Goal: Task Accomplishment & Management: Manage account settings

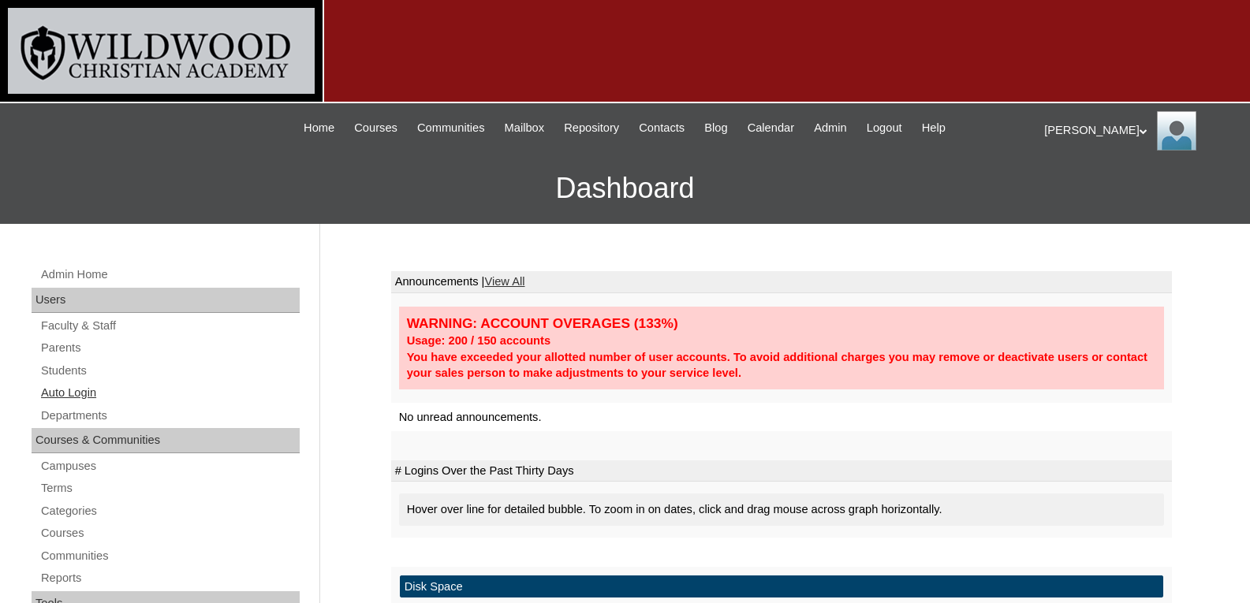
click at [76, 390] on link "Auto Login" at bounding box center [169, 393] width 260 height 20
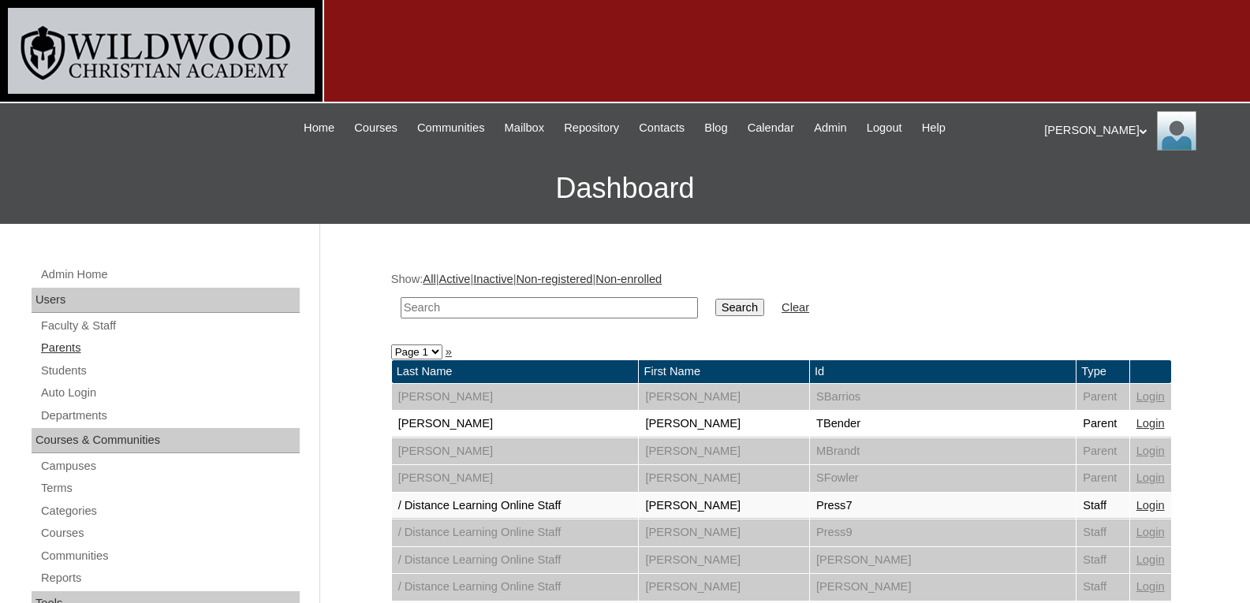
click at [67, 349] on link "Parents" at bounding box center [169, 348] width 260 height 20
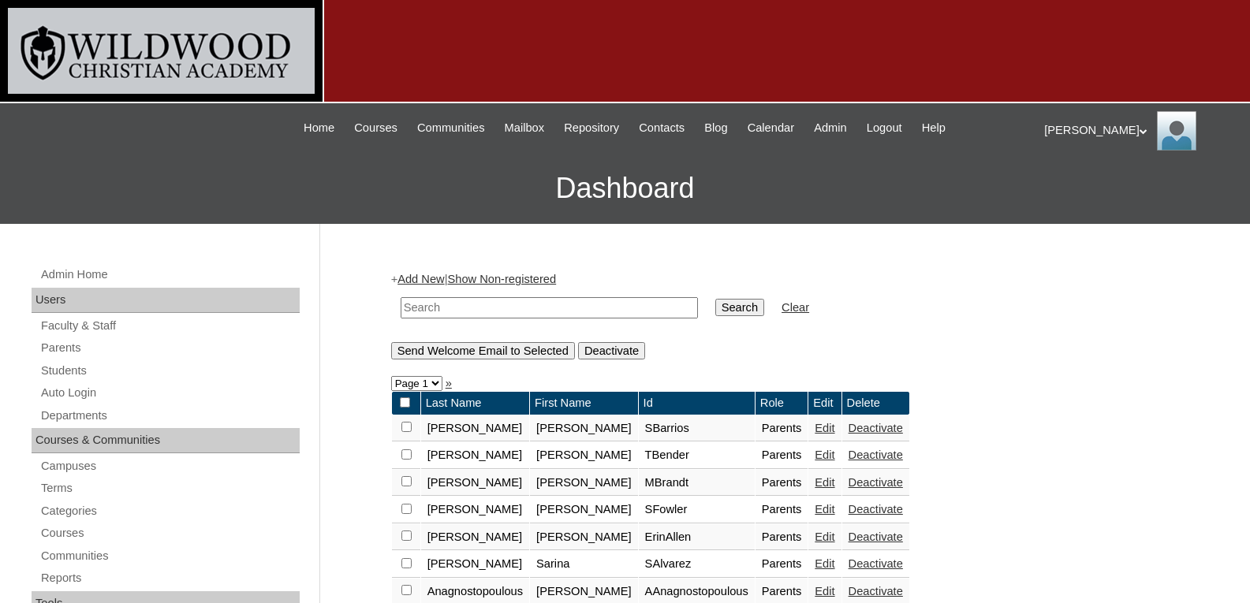
drag, startPoint x: 0, startPoint y: 0, endPoint x: 472, endPoint y: 305, distance: 561.7
click at [472, 305] on input "text" at bounding box center [549, 307] width 297 height 21
type input "curt"
click at [715, 299] on input "Search" at bounding box center [739, 307] width 49 height 17
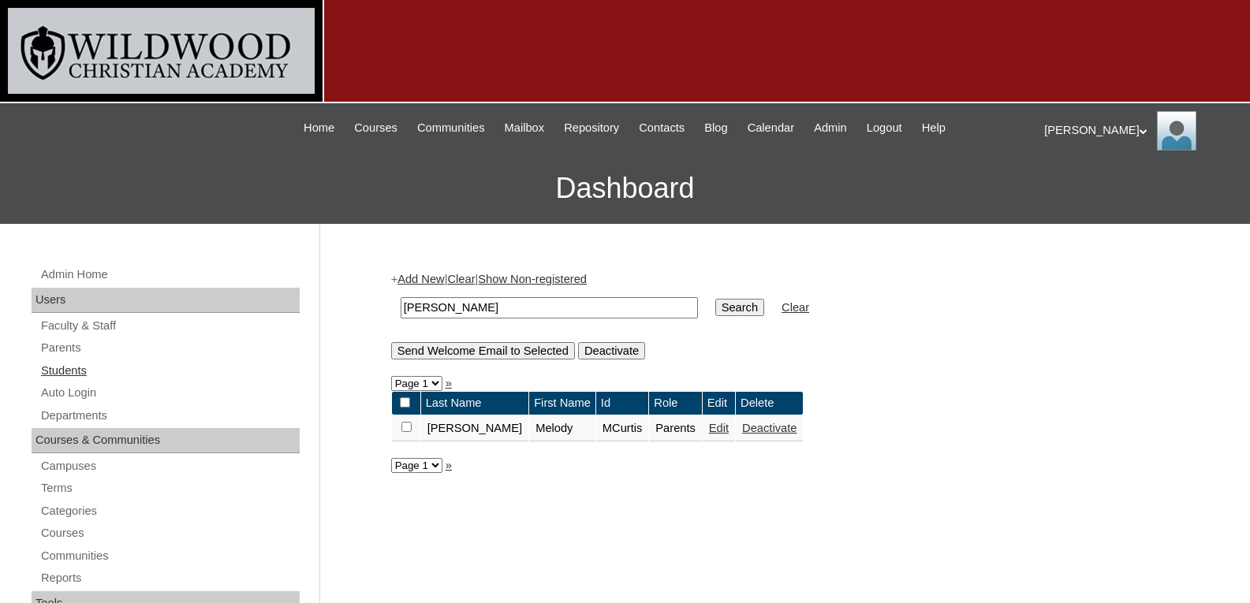
click at [58, 375] on link "Students" at bounding box center [169, 371] width 260 height 20
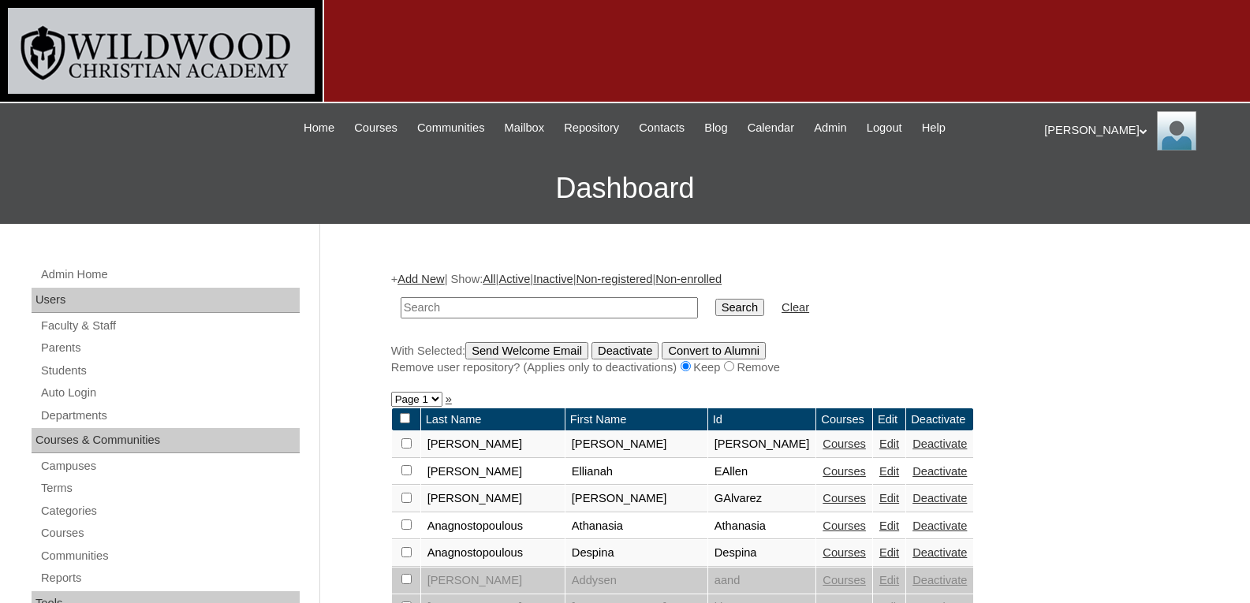
click at [436, 306] on input "text" at bounding box center [549, 307] width 297 height 21
type input "curti"
click at [715, 308] on input "Search" at bounding box center [739, 307] width 49 height 17
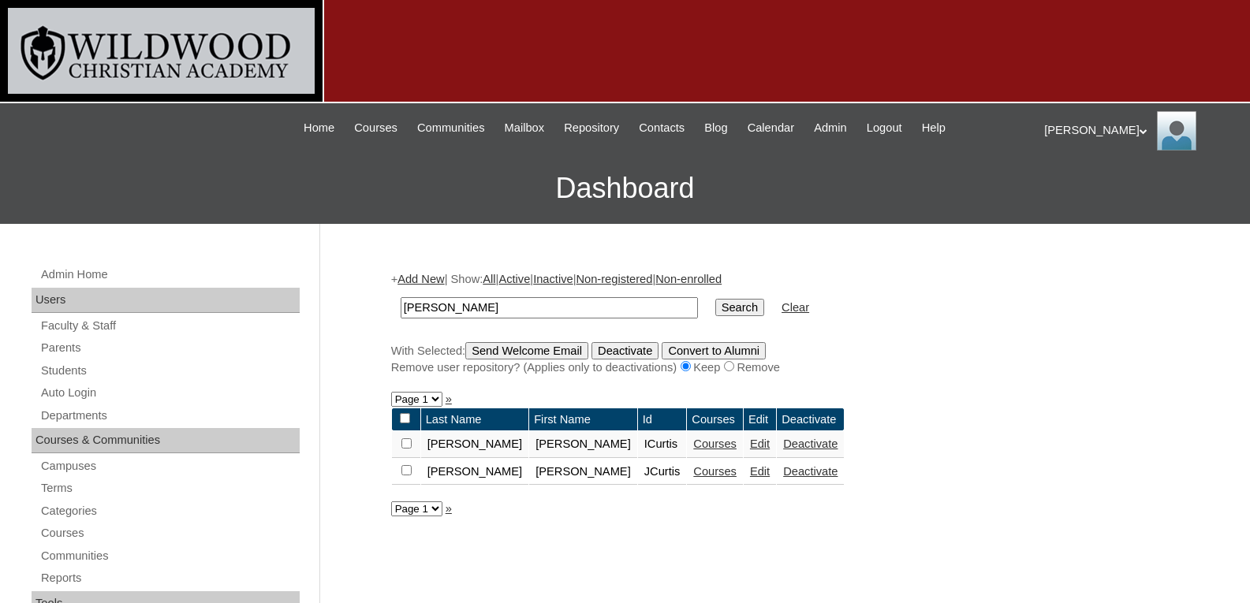
click at [487, 308] on input "[PERSON_NAME]" at bounding box center [549, 307] width 297 height 21
type input "curtis"
click at [715, 309] on input "Search" at bounding box center [739, 307] width 49 height 17
drag, startPoint x: 438, startPoint y: 307, endPoint x: 326, endPoint y: 303, distance: 111.3
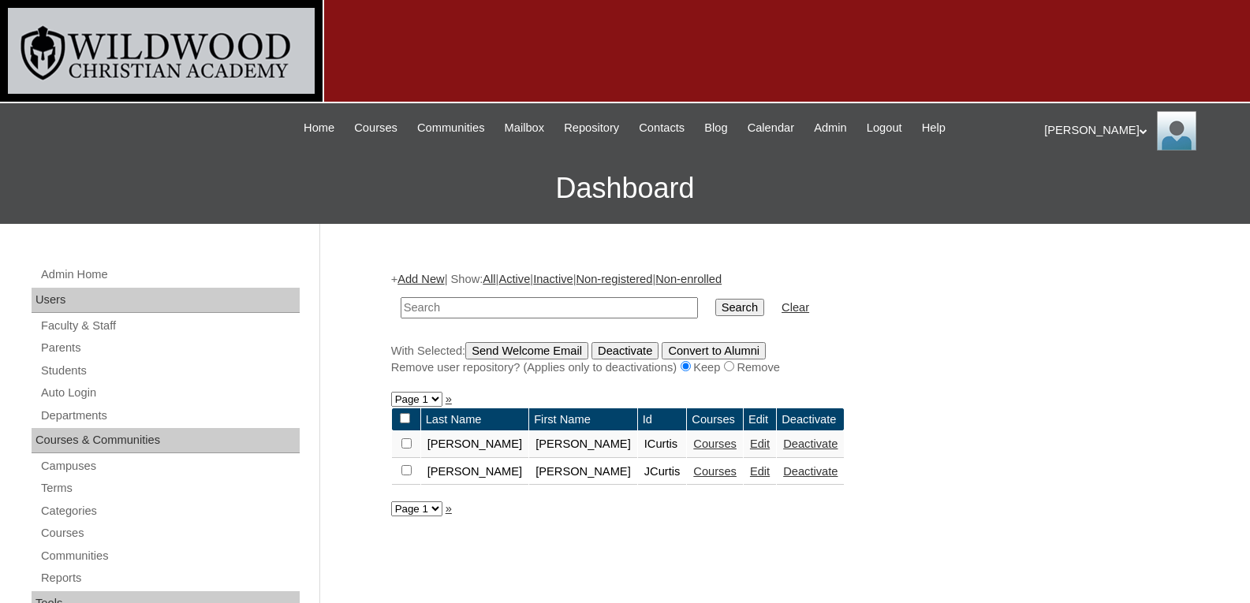
click at [693, 448] on link "Courses" at bounding box center [714, 444] width 43 height 13
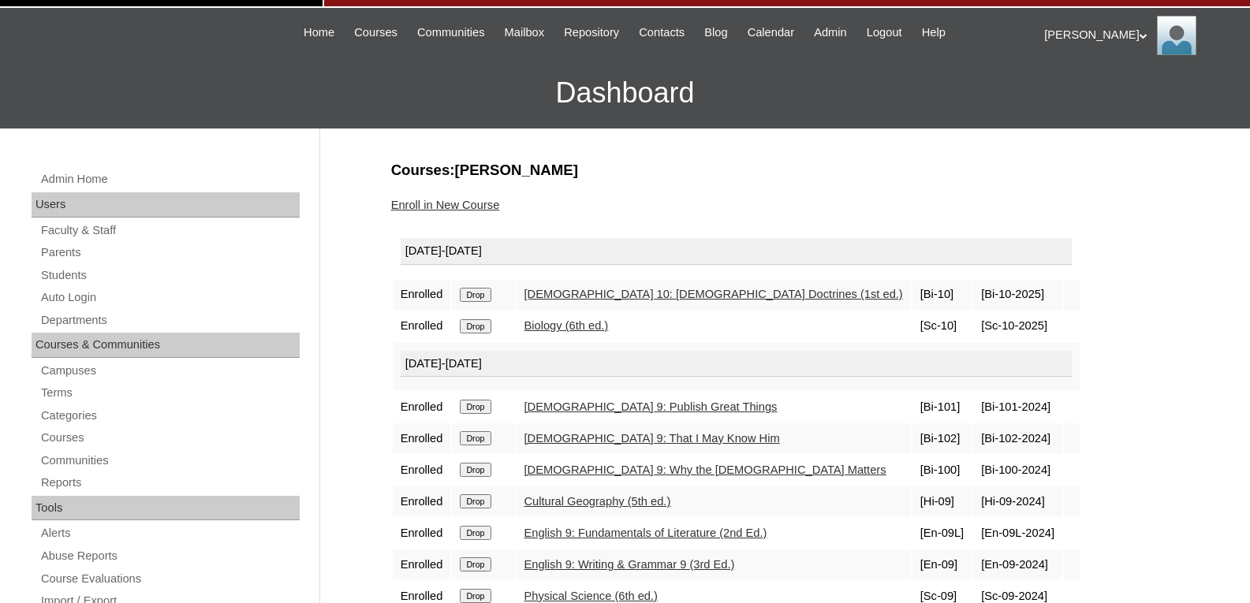
scroll to position [93, 0]
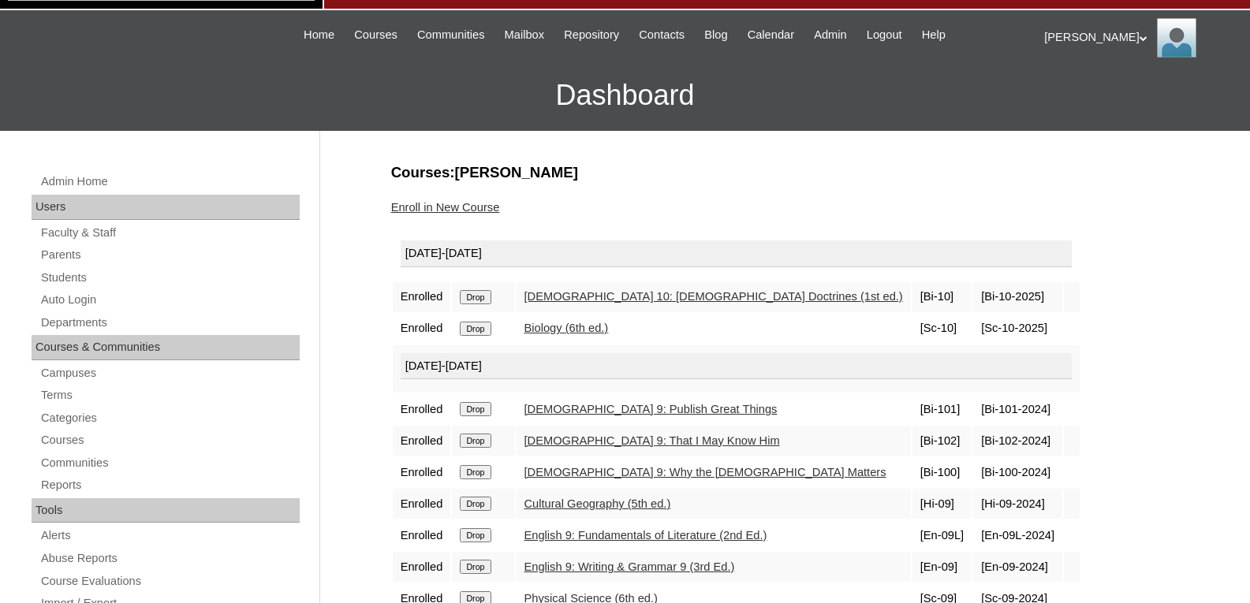
click at [427, 207] on link "Enroll in New Course" at bounding box center [445, 207] width 109 height 13
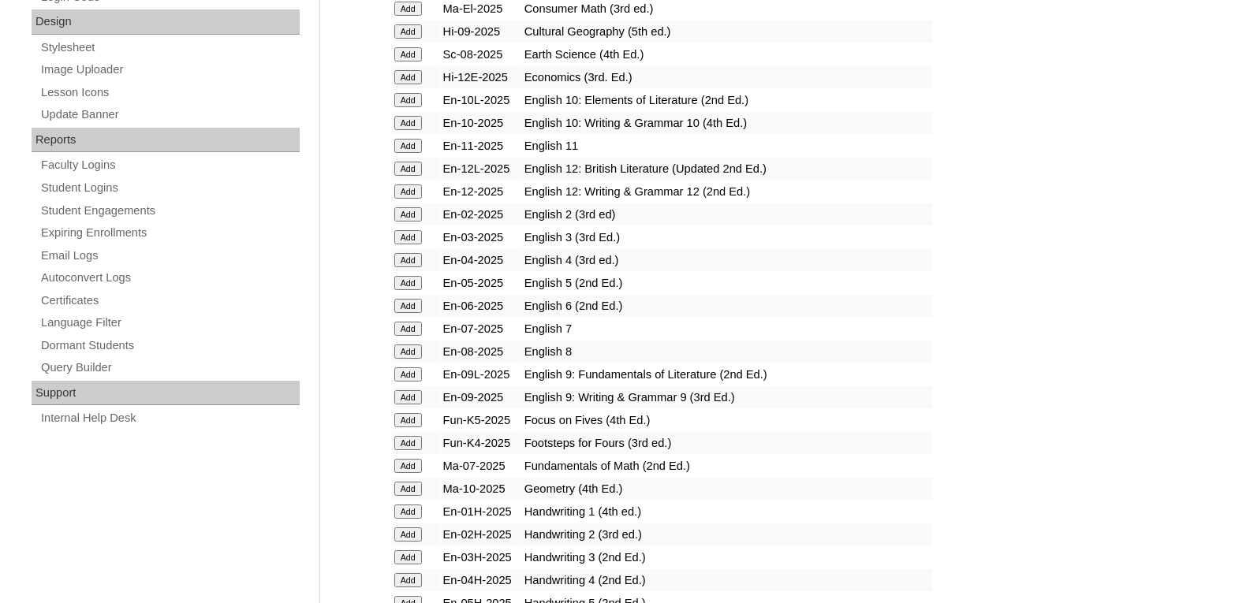
scroll to position [856, 0]
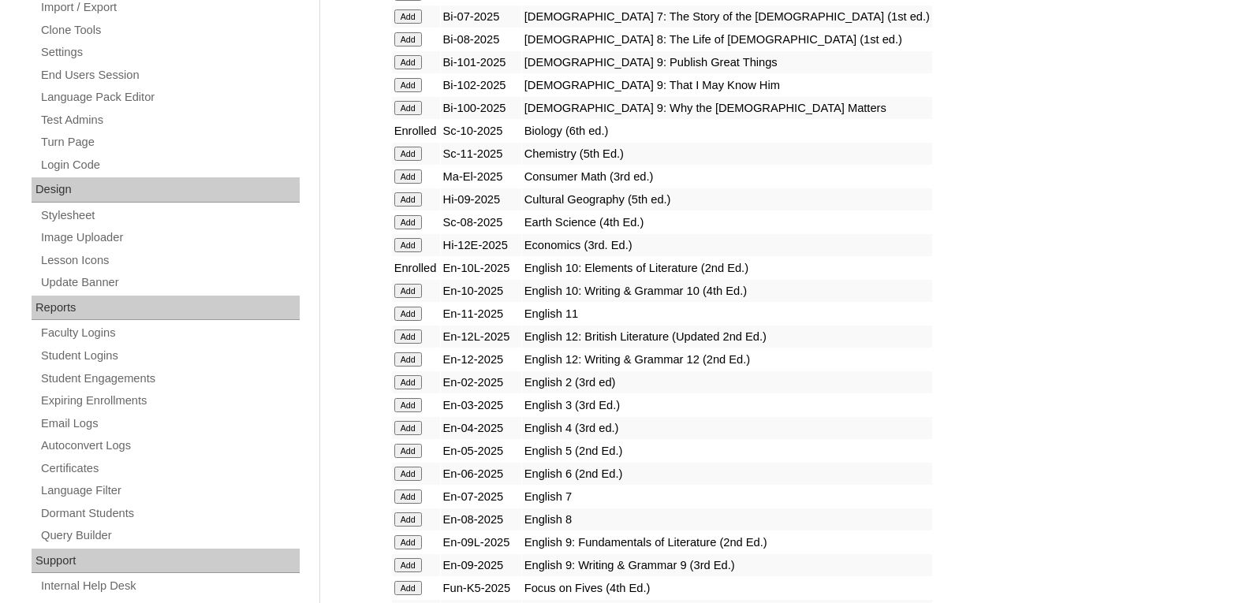
scroll to position [690, 0]
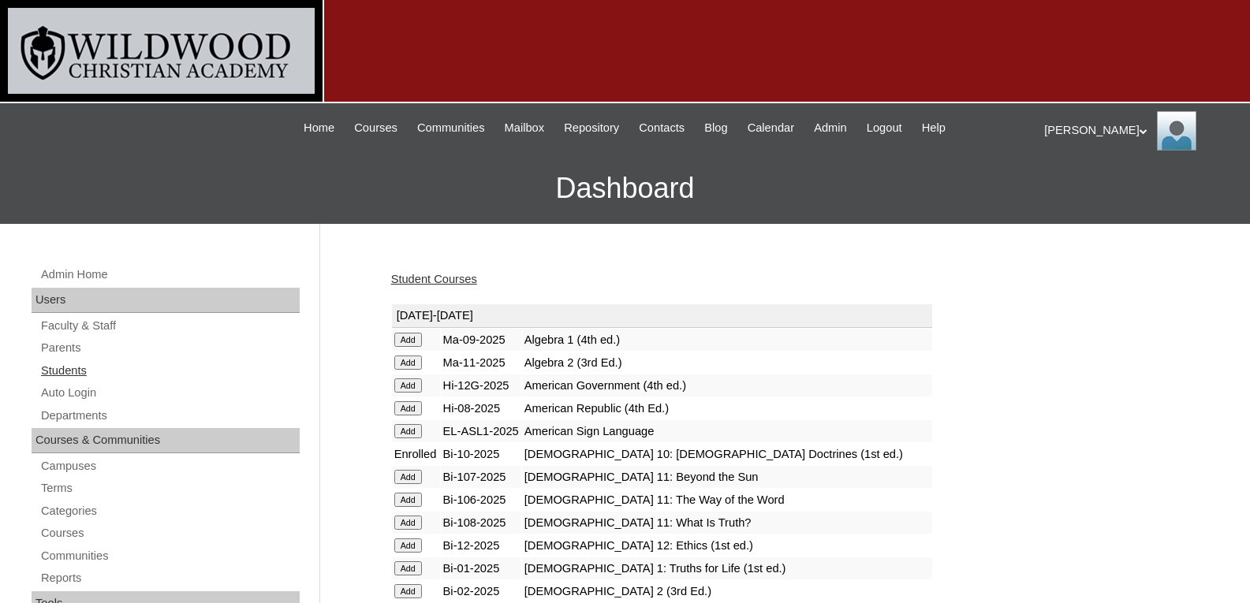
click at [69, 364] on link "Students" at bounding box center [169, 371] width 260 height 20
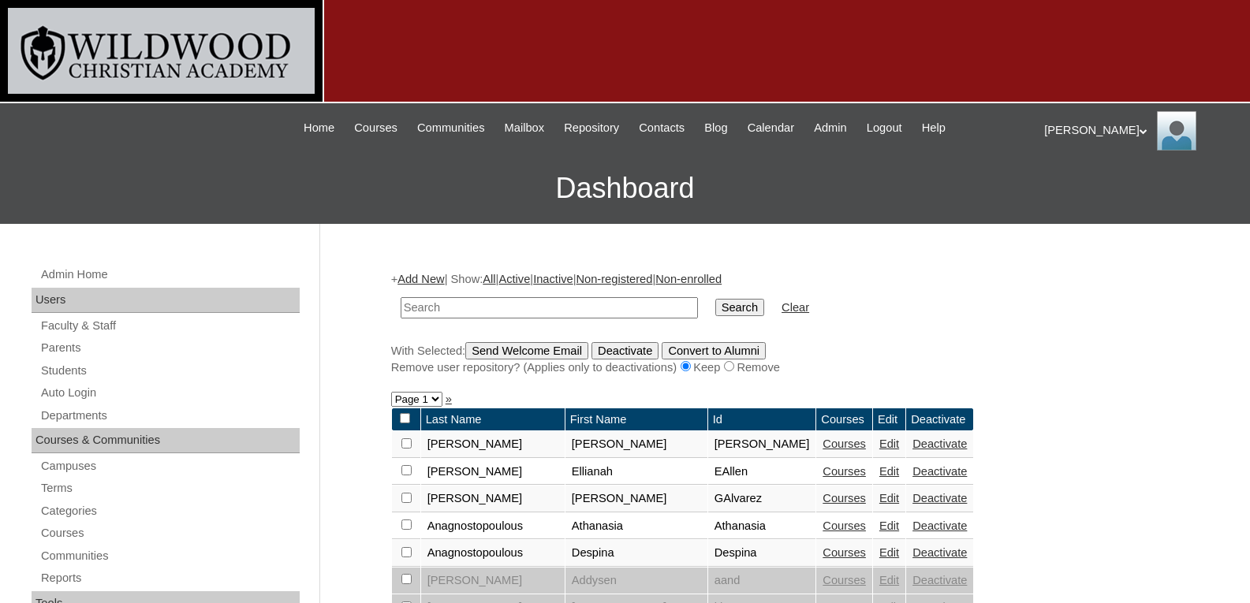
click at [523, 307] on input "text" at bounding box center [549, 307] width 297 height 21
type input "[PERSON_NAME]"
click at [715, 299] on input "Search" at bounding box center [739, 307] width 49 height 17
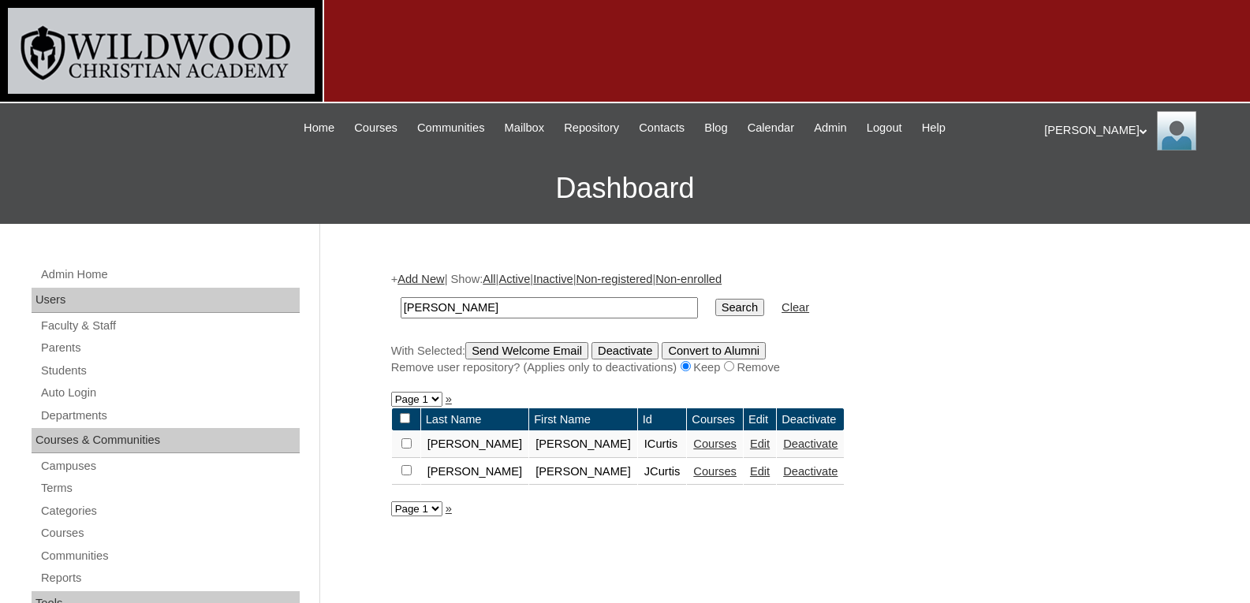
scroll to position [5, 0]
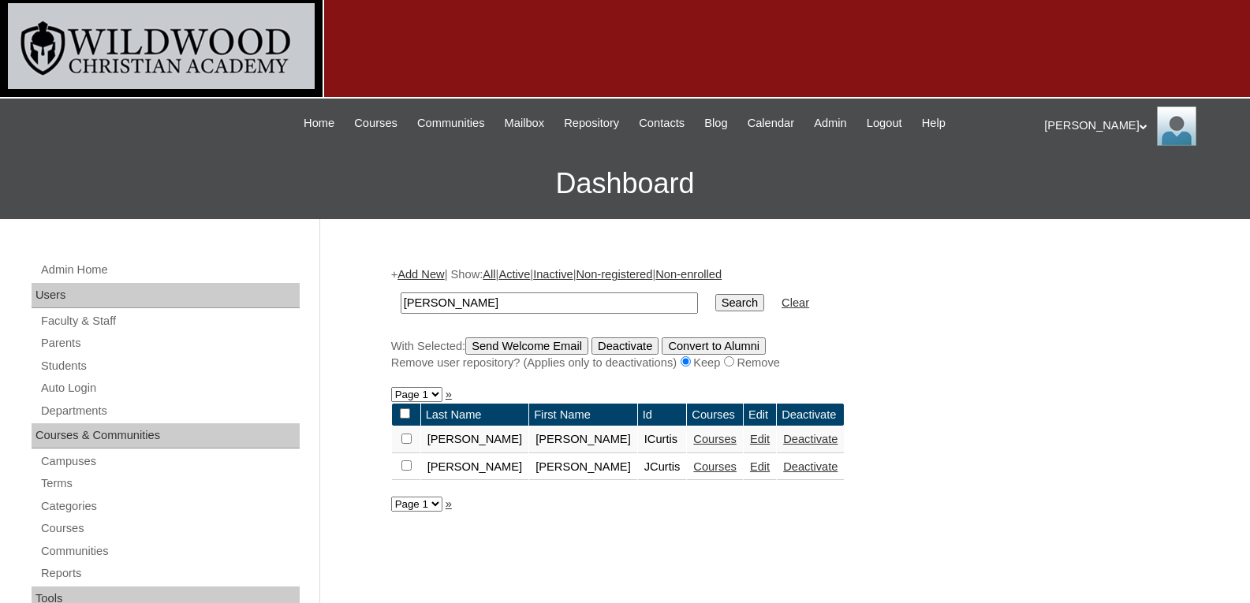
click at [693, 441] on link "Courses" at bounding box center [714, 439] width 43 height 13
